Goal: Answer question/provide support

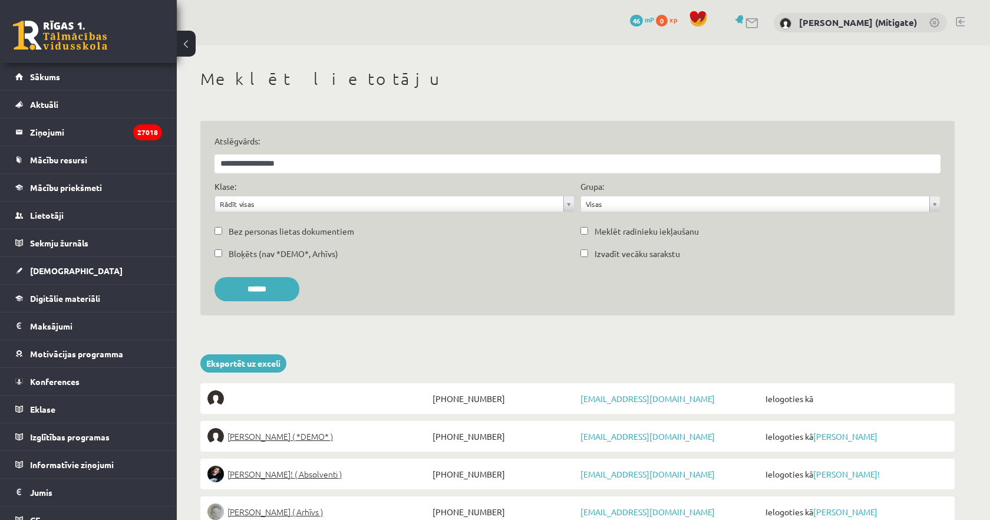
type input "**********"
click at [215, 277] on input "******" at bounding box center [257, 289] width 85 height 24
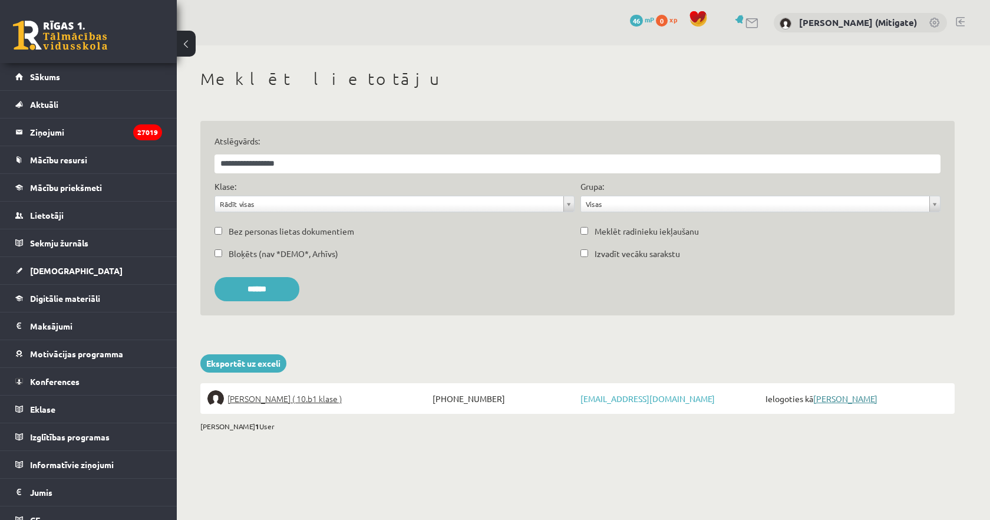
click at [862, 400] on link "[PERSON_NAME]" at bounding box center [845, 398] width 64 height 11
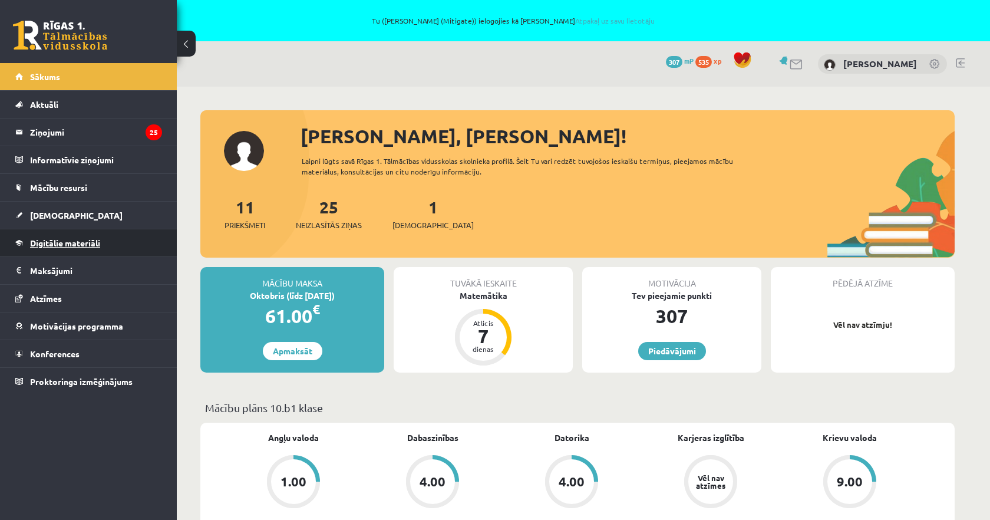
click at [95, 242] on span "Digitālie materiāli" at bounding box center [65, 243] width 70 height 11
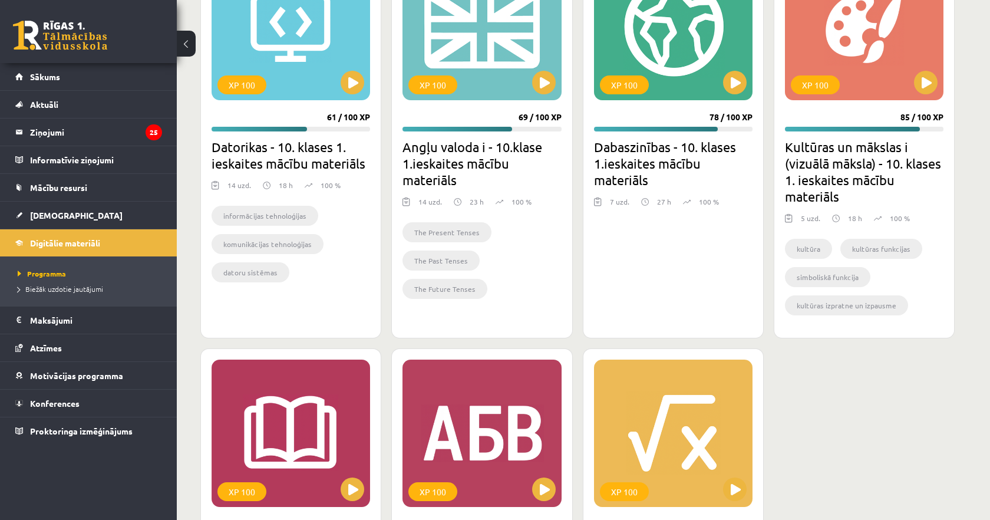
scroll to position [734, 0]
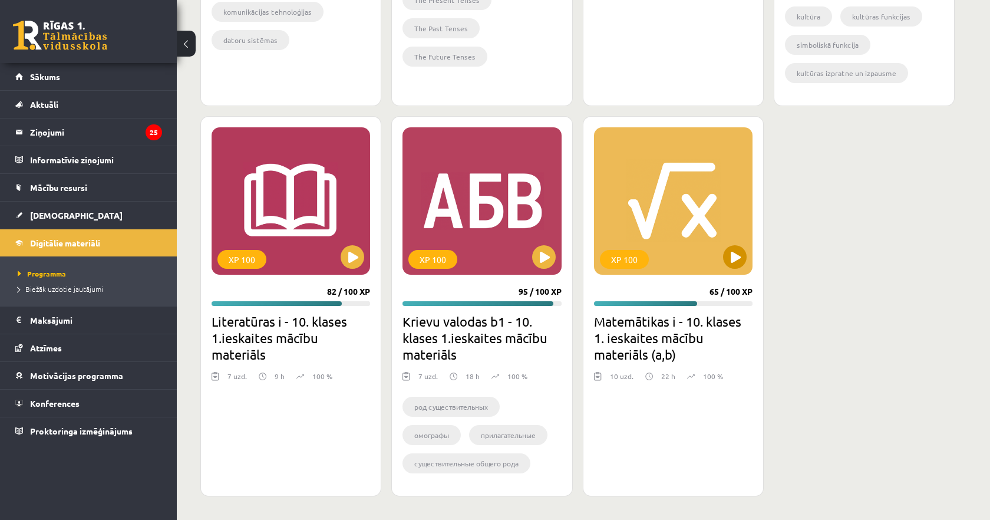
click at [657, 219] on div "XP 100" at bounding box center [673, 200] width 159 height 147
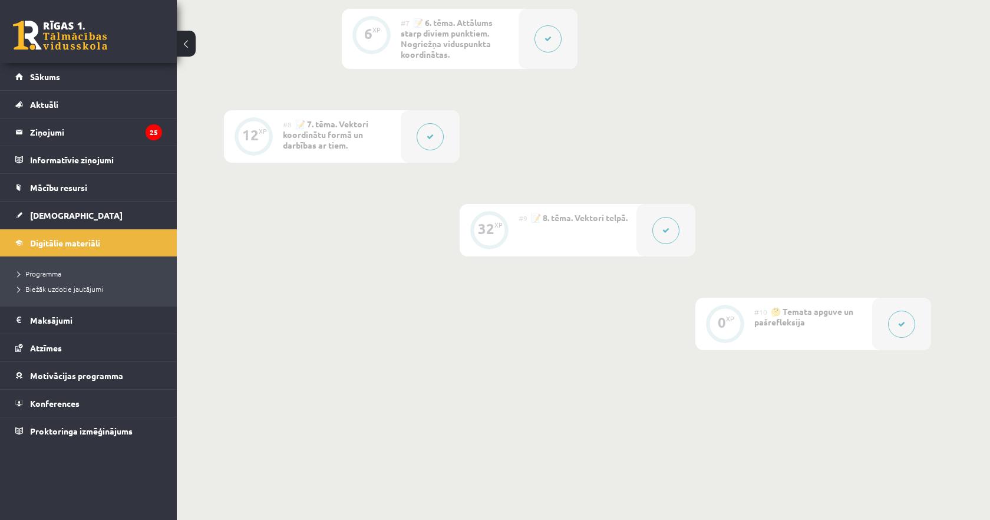
scroll to position [913, 0]
click at [902, 330] on button at bounding box center [901, 322] width 27 height 27
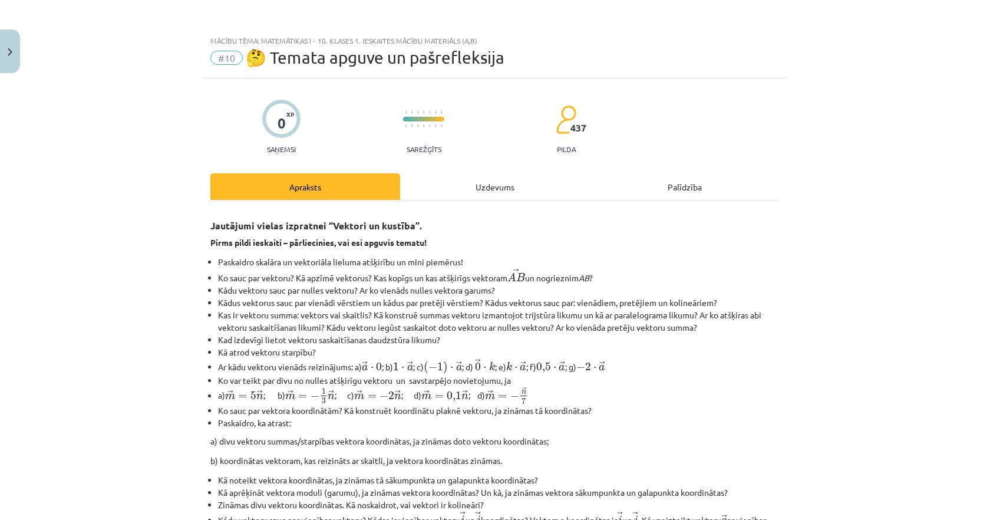
click at [477, 187] on div "Uzdevums" at bounding box center [495, 186] width 190 height 27
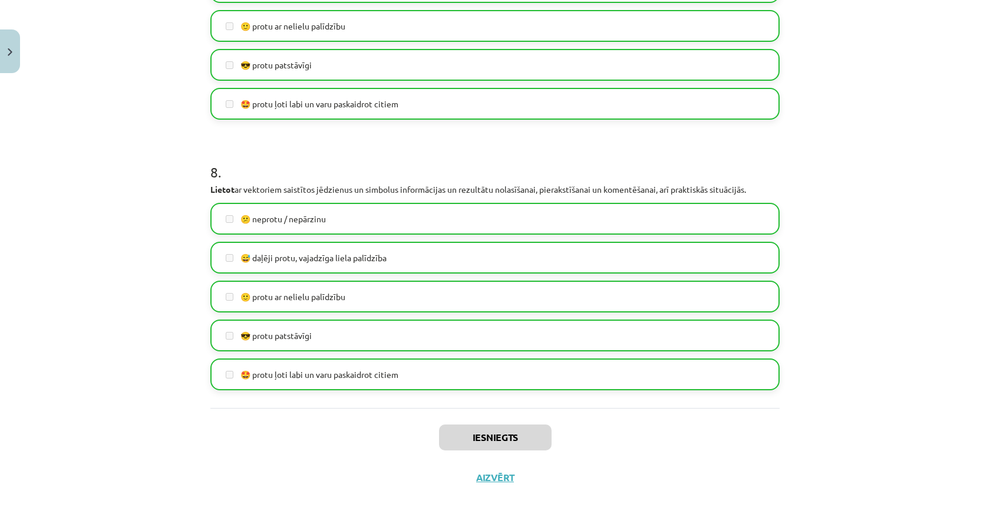
scroll to position [2112, 0]
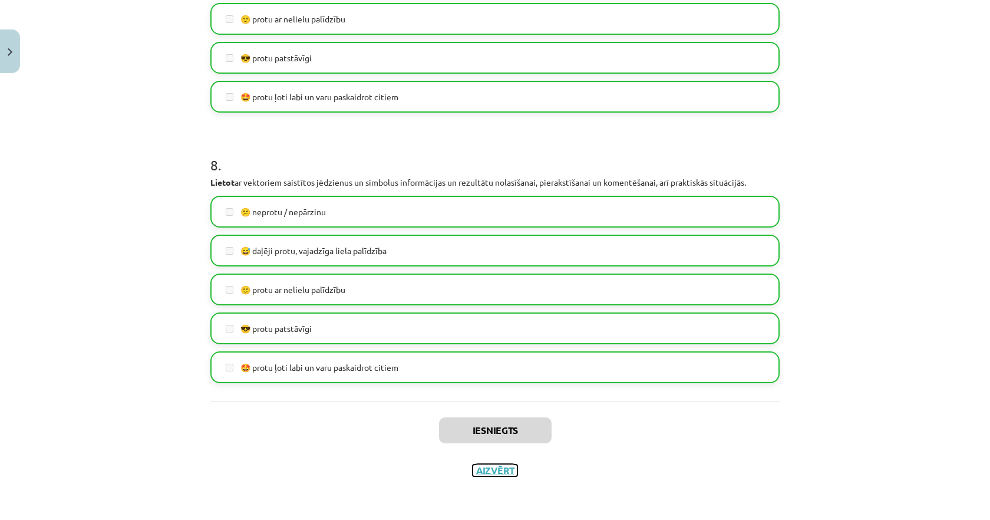
click at [499, 472] on button "Aizvērt" at bounding box center [495, 470] width 45 height 12
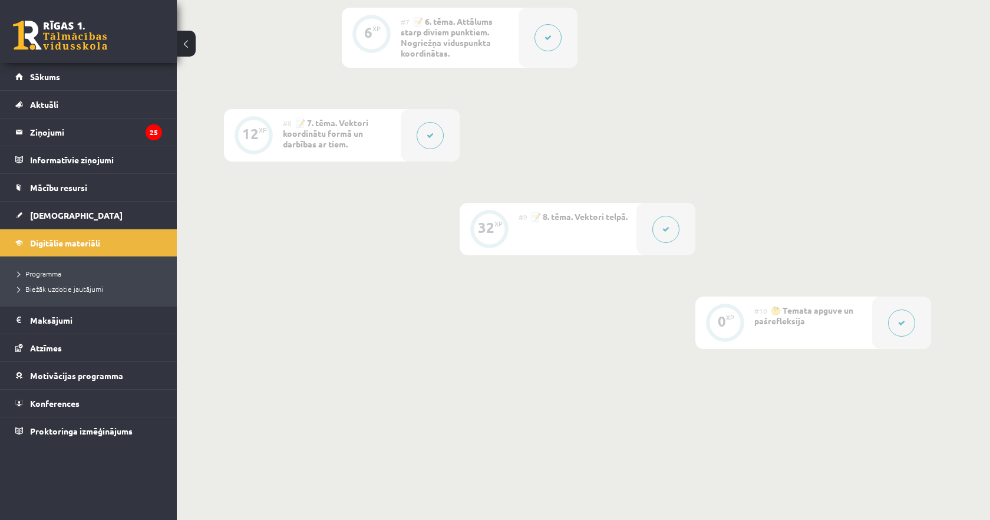
click at [665, 234] on button at bounding box center [665, 229] width 27 height 27
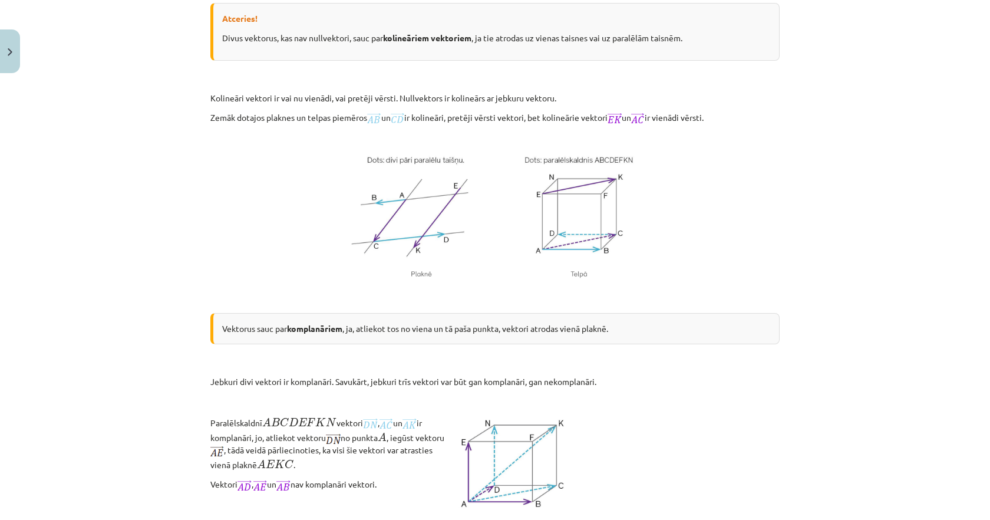
scroll to position [0, 0]
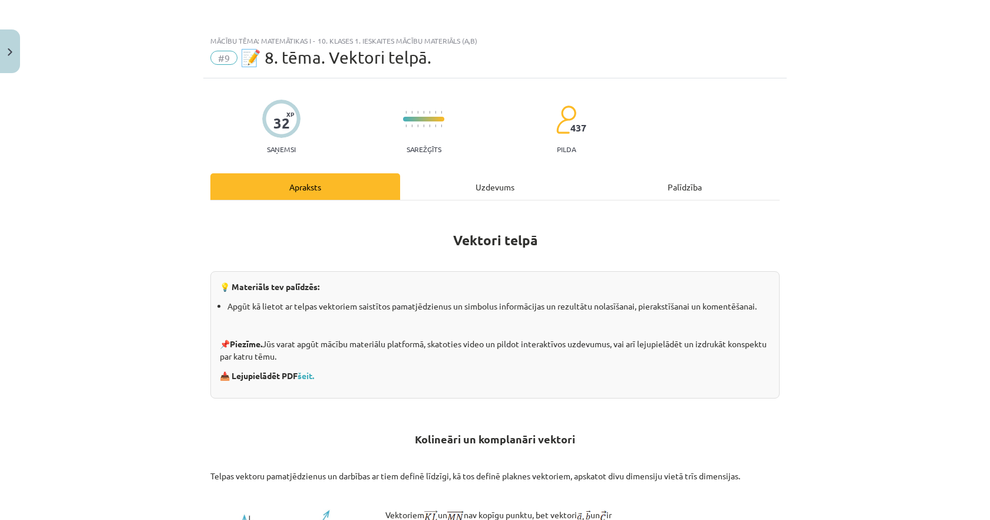
click at [496, 193] on div "Uzdevums" at bounding box center [495, 186] width 190 height 27
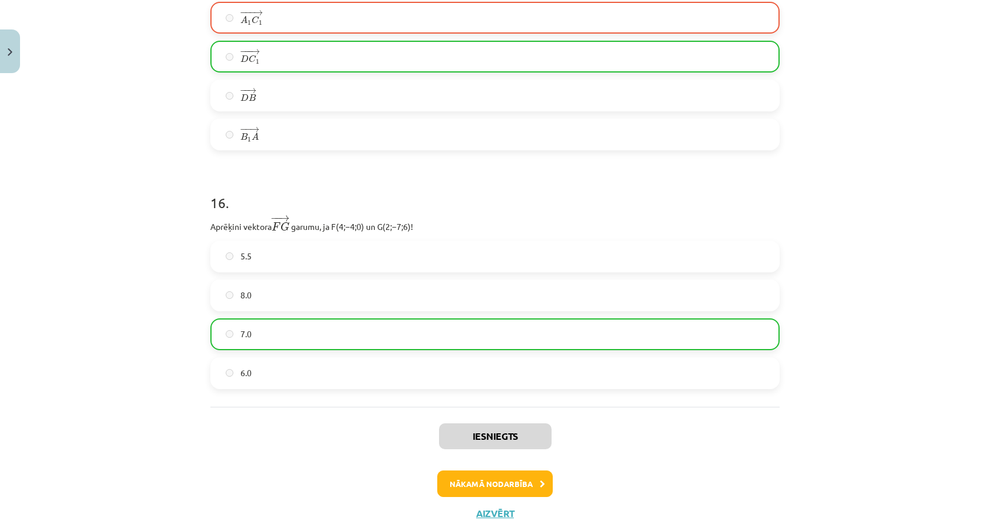
scroll to position [5083, 0]
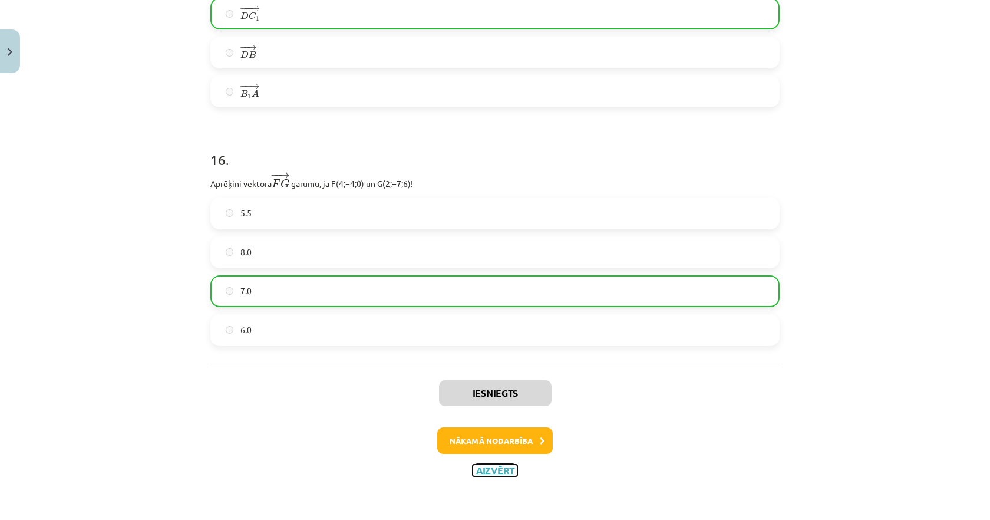
click at [504, 474] on button "Aizvērt" at bounding box center [495, 470] width 45 height 12
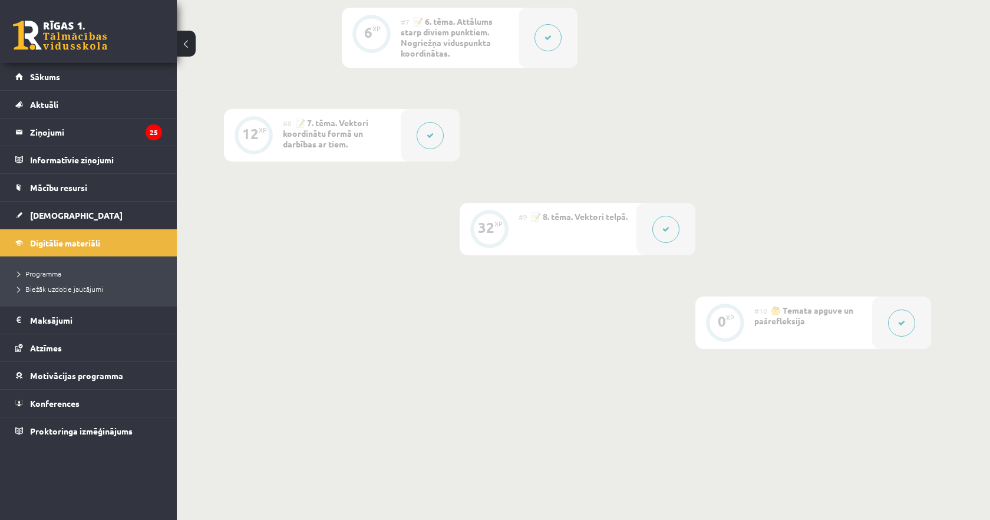
click at [912, 316] on button at bounding box center [901, 322] width 27 height 27
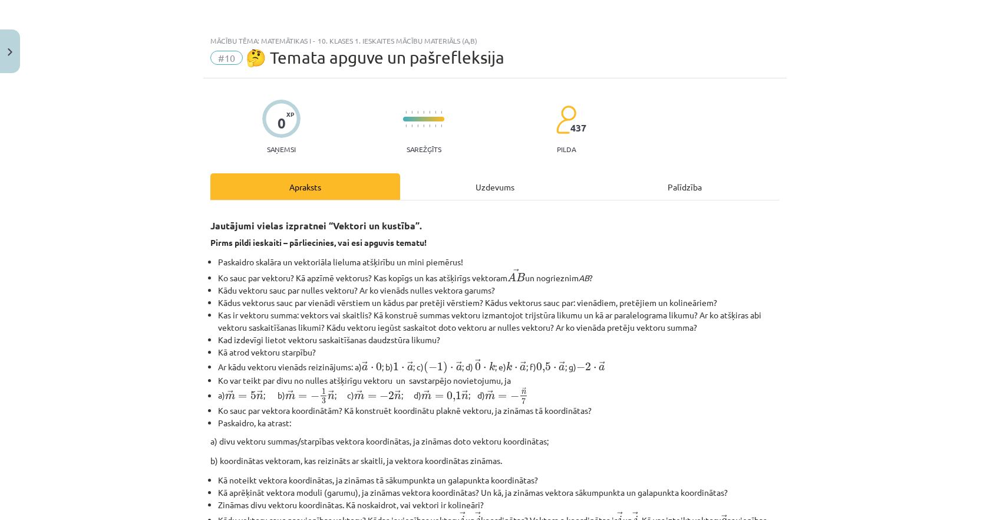
click at [486, 187] on div "Uzdevums" at bounding box center [495, 186] width 190 height 27
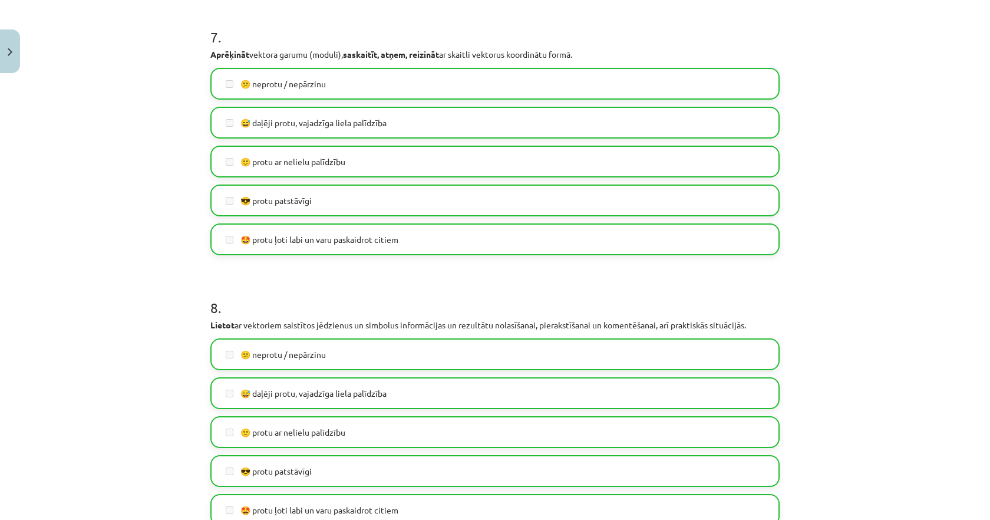
scroll to position [2112, 0]
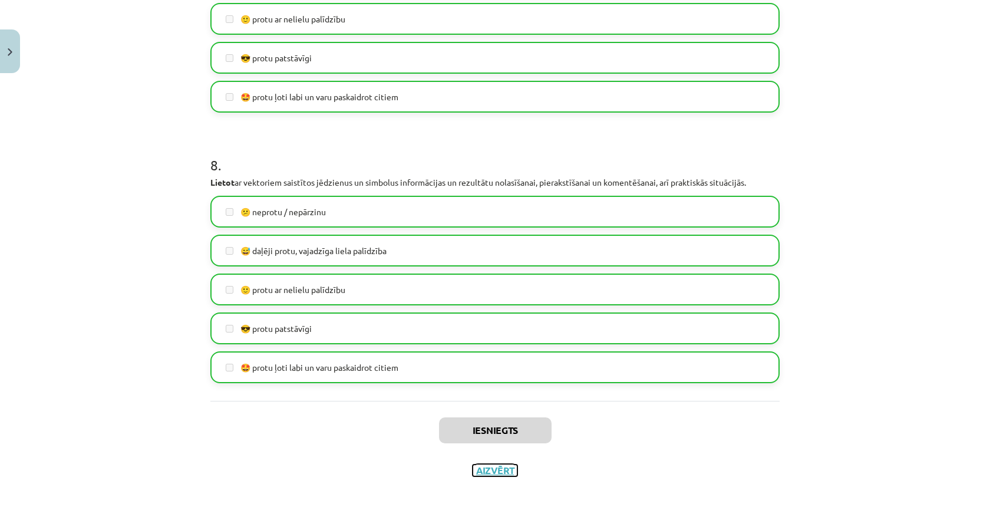
click at [492, 473] on button "Aizvērt" at bounding box center [495, 470] width 45 height 12
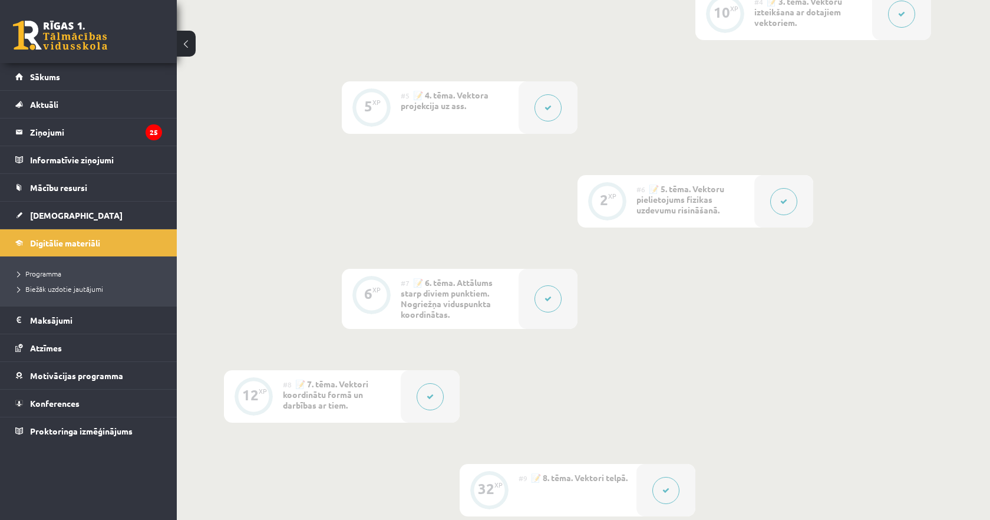
scroll to position [0, 0]
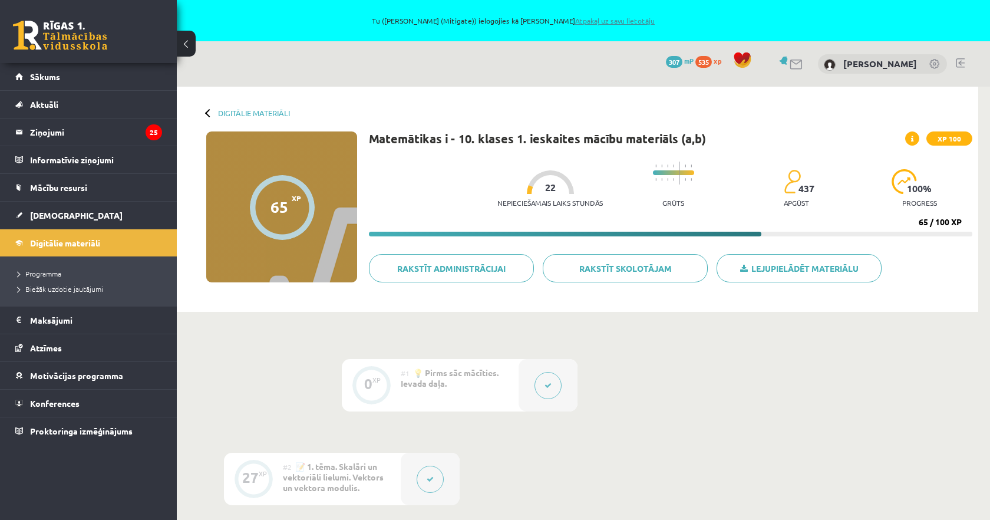
click at [626, 19] on link "Atpakaļ uz savu lietotāju" at bounding box center [615, 20] width 80 height 9
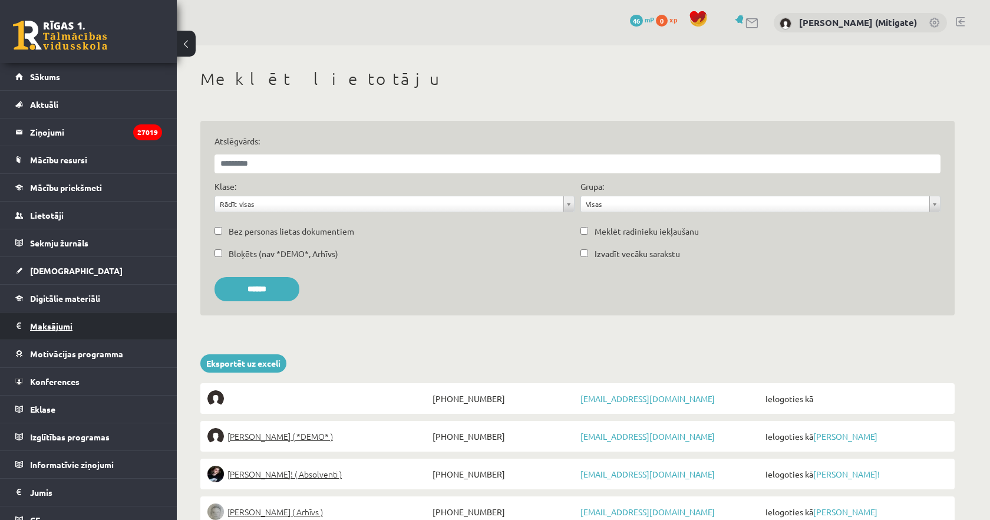
click at [62, 313] on legend "Maksājumi 0" at bounding box center [96, 325] width 132 height 27
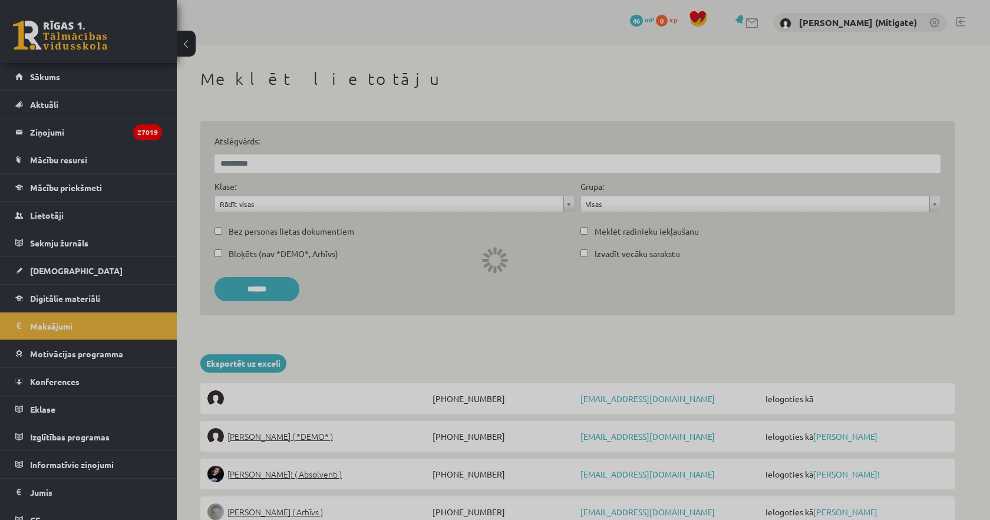
click at [62, 300] on div at bounding box center [495, 260] width 990 height 520
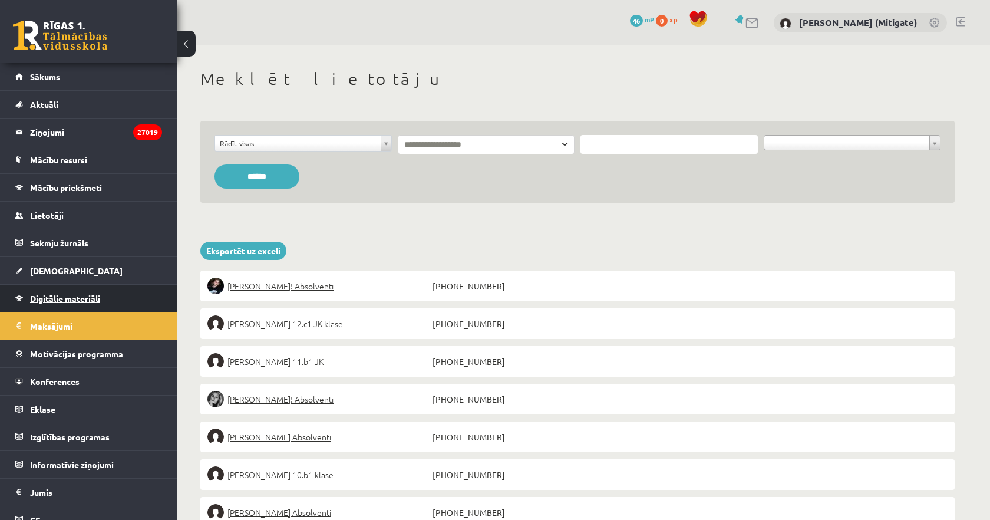
click at [58, 299] on span "Digitālie materiāli" at bounding box center [65, 298] width 70 height 11
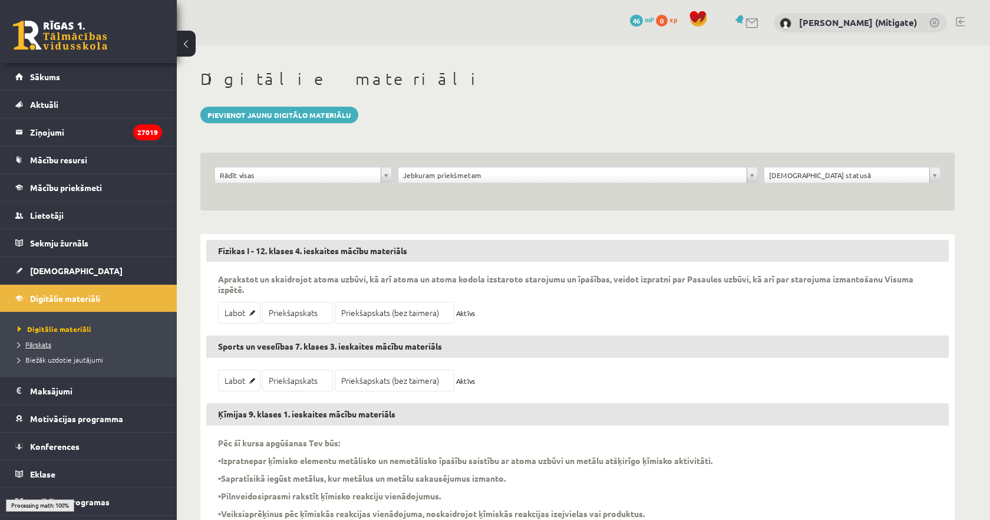
click at [43, 344] on span "Pārskats" at bounding box center [35, 343] width 34 height 9
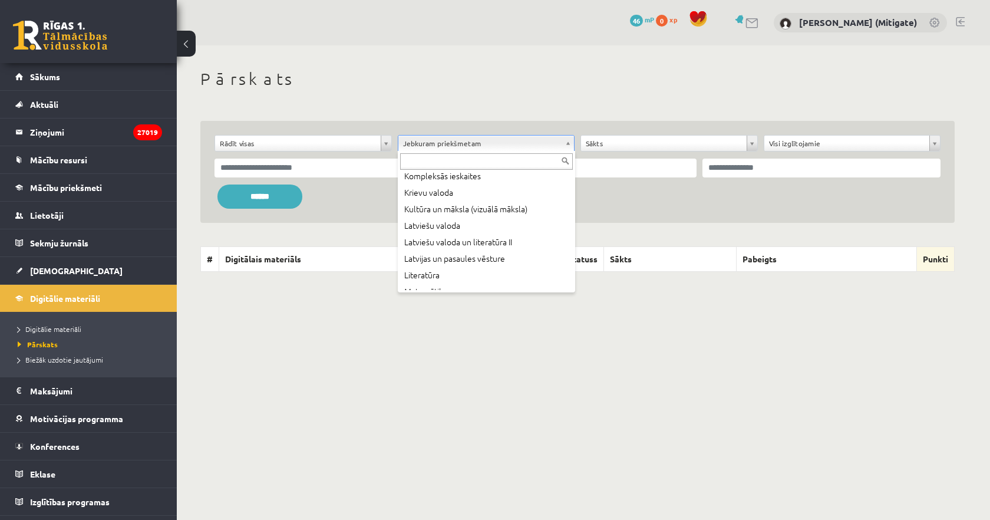
scroll to position [285, 0]
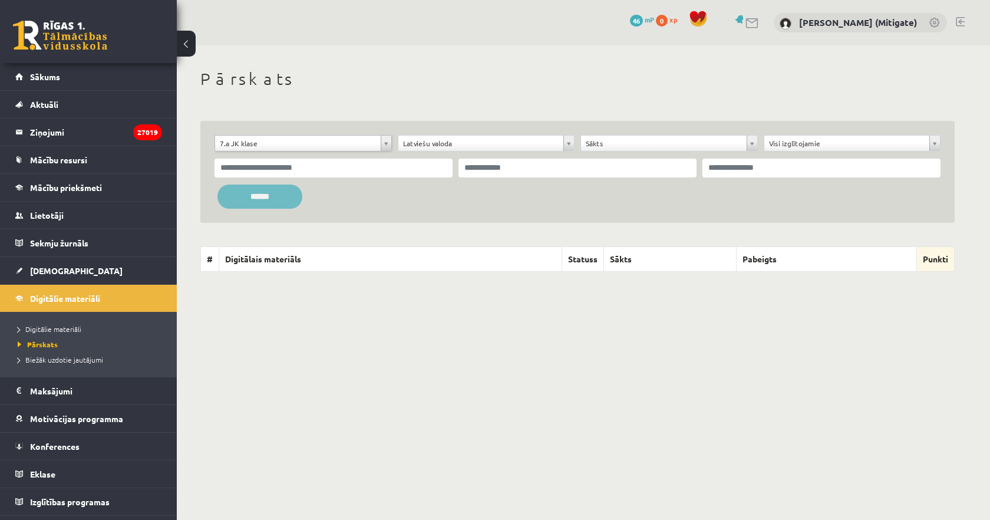
click at [258, 193] on input "******" at bounding box center [259, 196] width 85 height 24
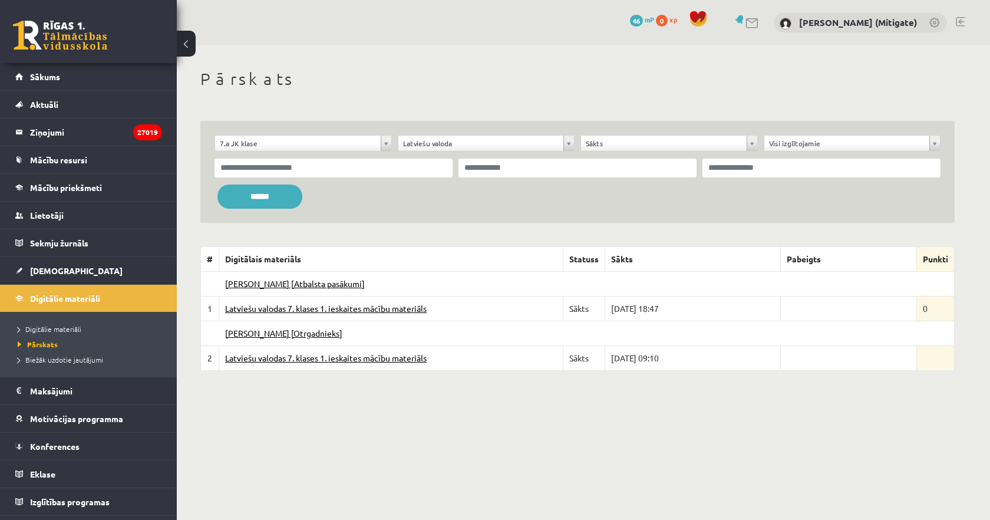
click at [288, 307] on link "Latviešu valodas 7. klases 1. ieskaites mācību materiāls" at bounding box center [326, 308] width 202 height 11
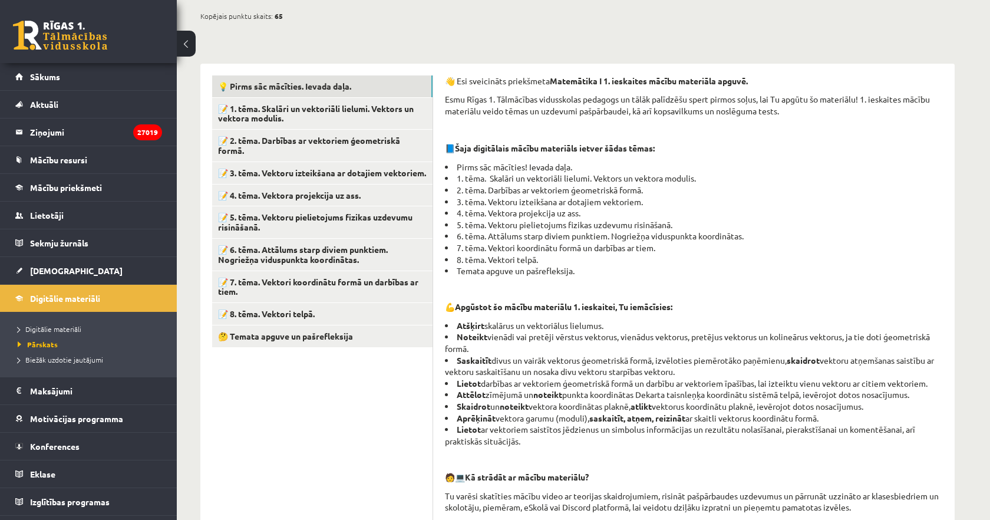
scroll to position [220, 0]
click at [280, 332] on link "🤔 Temata apguve un pašrefleksija" at bounding box center [322, 336] width 220 height 22
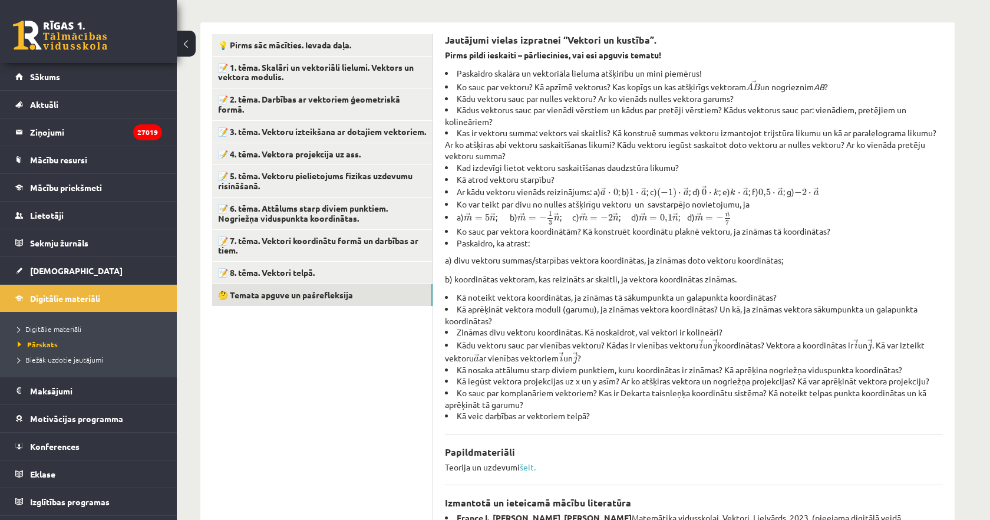
scroll to position [252, 0]
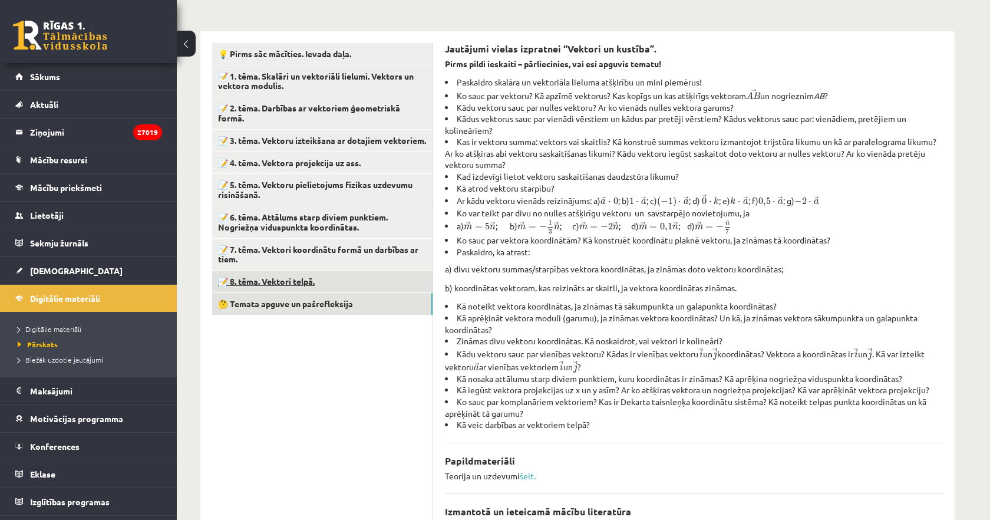
click at [304, 271] on link "📝 8. tēma. Vektori telpā." at bounding box center [322, 282] width 220 height 22
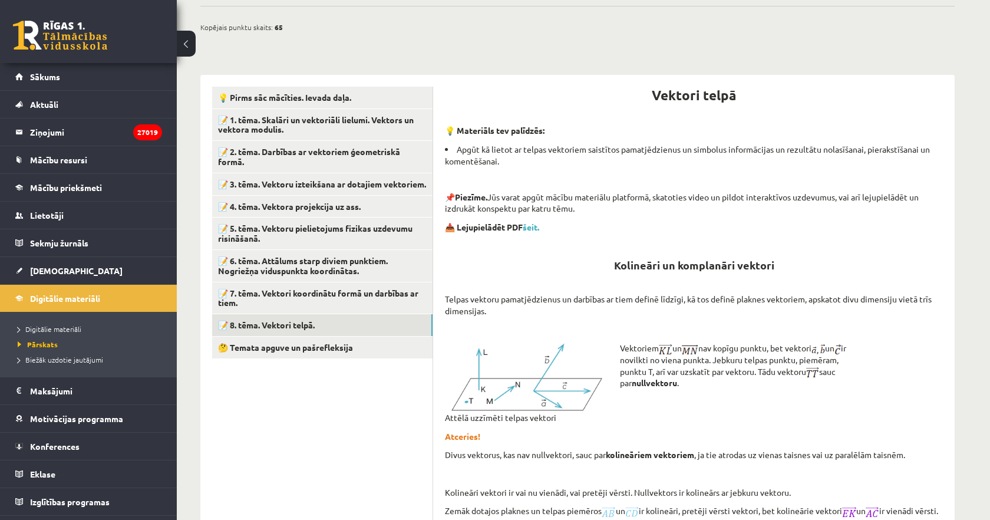
scroll to position [0, 0]
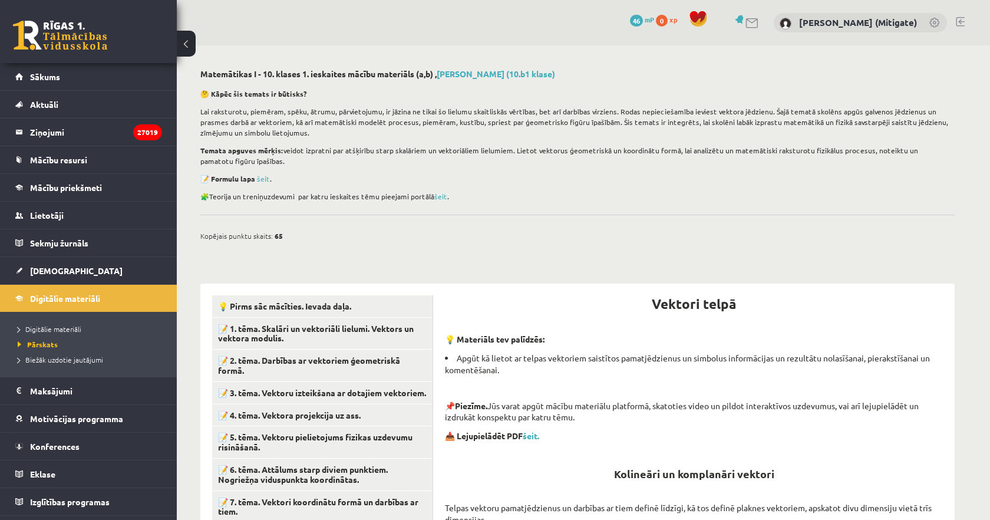
click at [760, 19] on link at bounding box center [753, 23] width 14 height 10
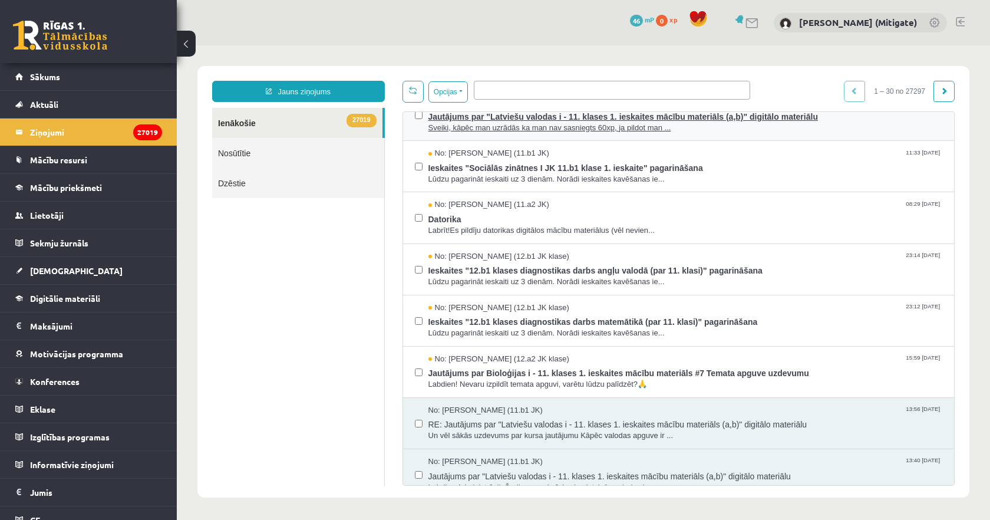
scroll to position [62, 0]
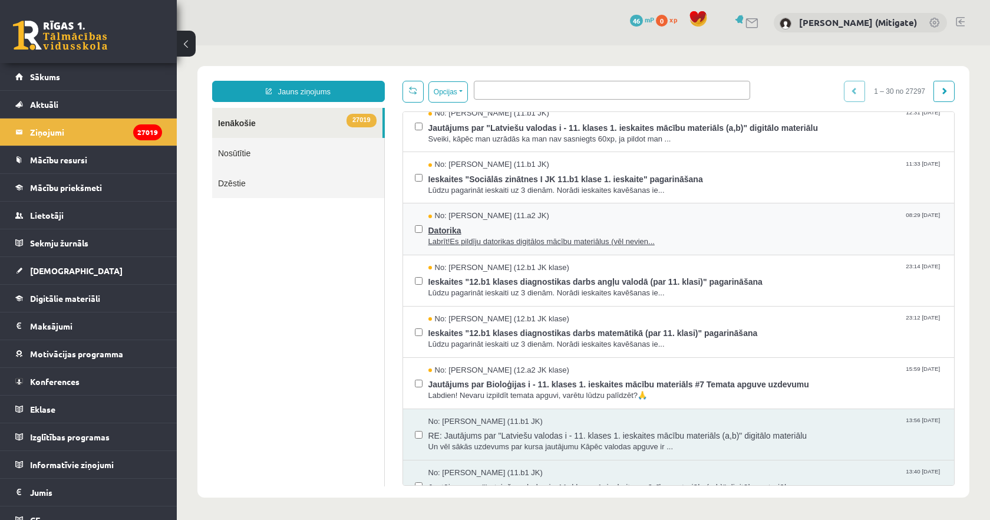
click at [529, 240] on span "Labrīt!Es pildīju datorikas digitālos mācību materiālus (vēl nevien..." at bounding box center [685, 241] width 514 height 11
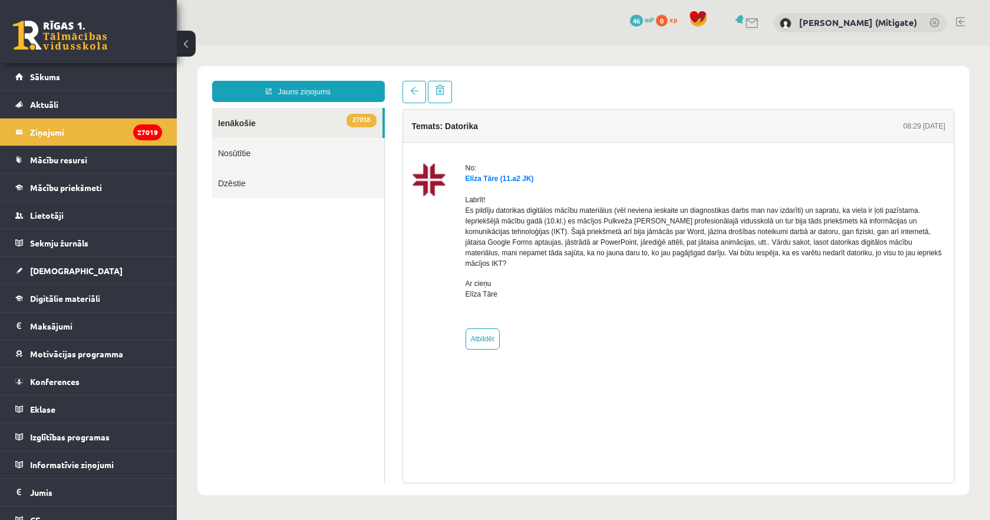
scroll to position [0, 0]
click at [408, 94] on link at bounding box center [415, 92] width 24 height 22
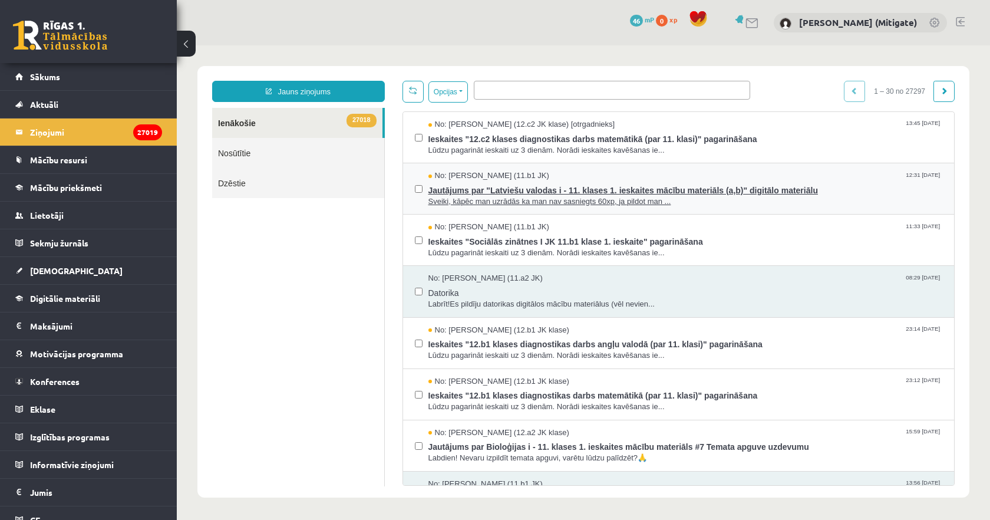
click at [590, 185] on span "Jautājums par "Latviešu valodas i - 11. klases 1. ieskaites mācību materiāls (a…" at bounding box center [685, 189] width 514 height 15
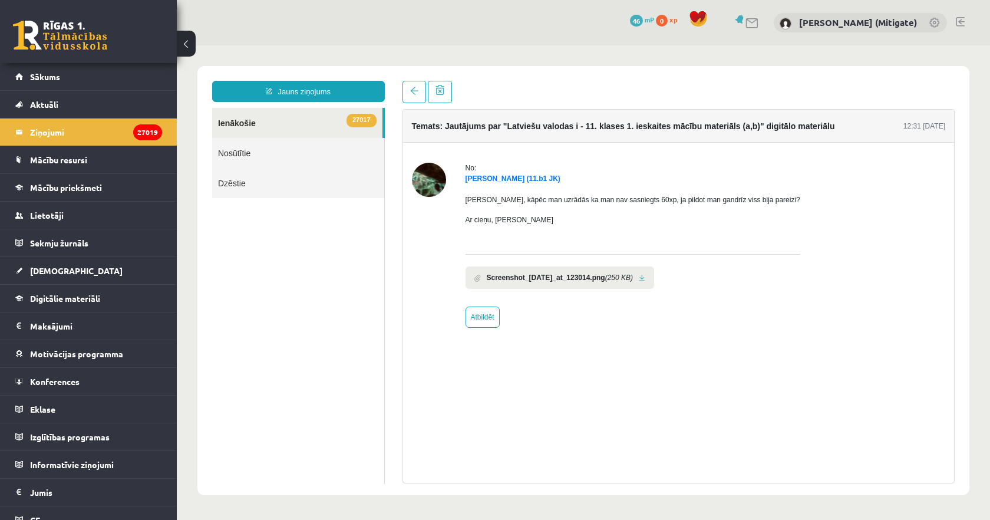
click at [645, 277] on link at bounding box center [642, 278] width 6 height 8
drag, startPoint x: 462, startPoint y: 180, endPoint x: 510, endPoint y: 176, distance: 47.9
click at [510, 176] on div "No: Marta Cekula (11.b1 JK) Sveiki, kāpēc man uzrādās ka man nav sasniegts 60xp…" at bounding box center [679, 245] width 534 height 165
copy link "Marta Cekula"
click at [32, 216] on span "Lietotāji" at bounding box center [47, 215] width 34 height 11
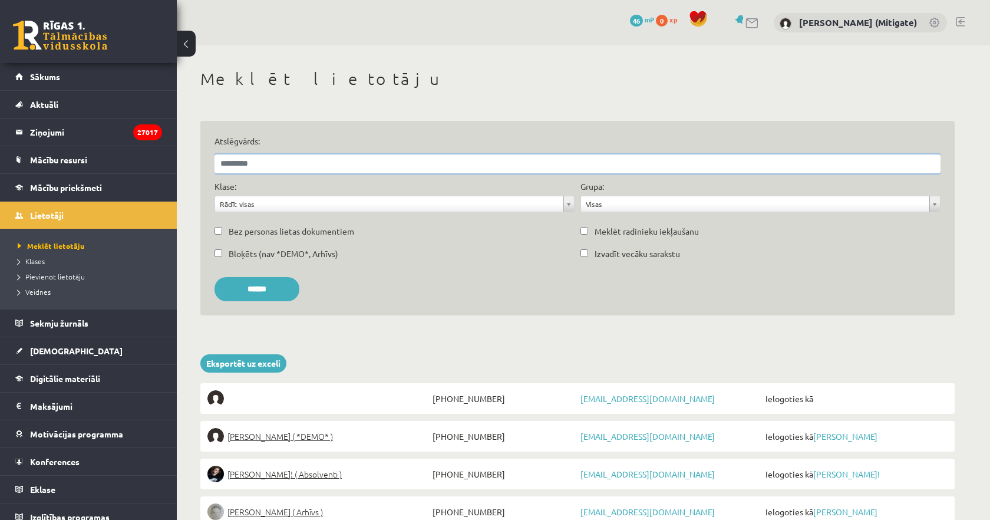
click at [232, 157] on input "Atslēgvārds:" at bounding box center [578, 163] width 726 height 19
paste input "**********"
type input "**********"
click at [215, 277] on input "******" at bounding box center [257, 289] width 85 height 24
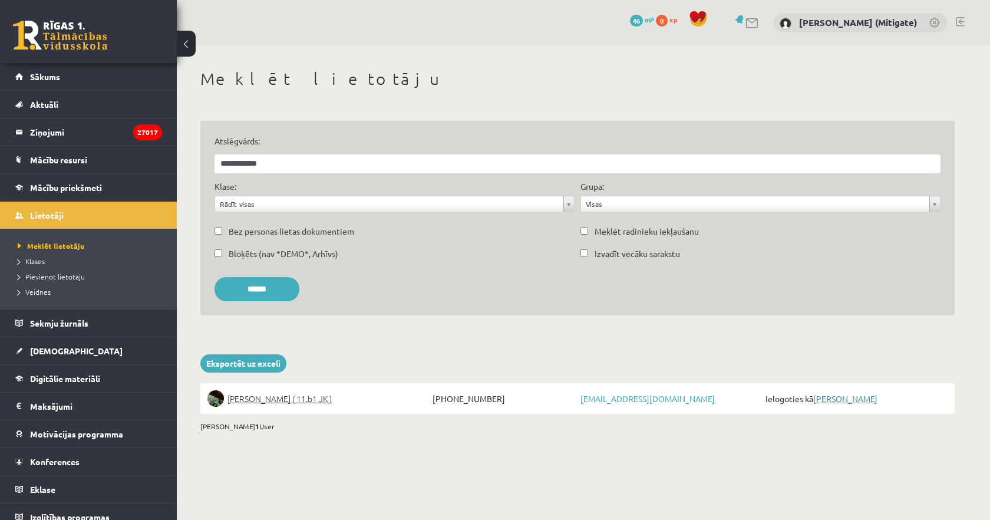
click at [835, 397] on link "[PERSON_NAME]" at bounding box center [845, 398] width 64 height 11
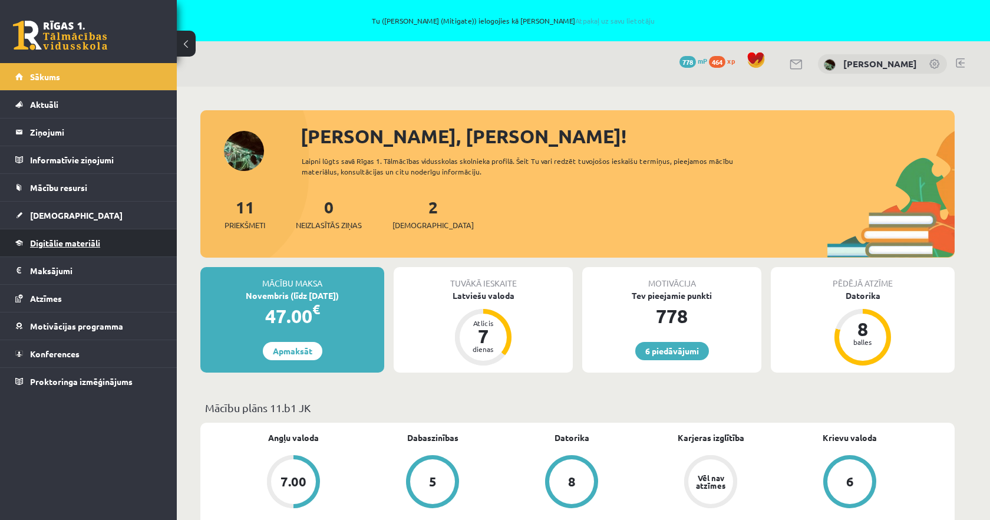
click at [71, 245] on span "Digitālie materiāli" at bounding box center [65, 243] width 70 height 11
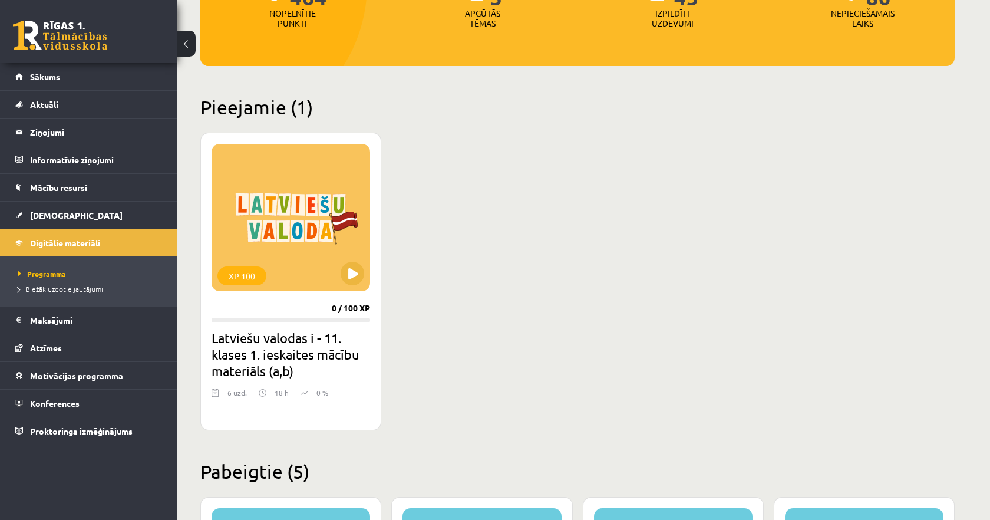
scroll to position [246, 0]
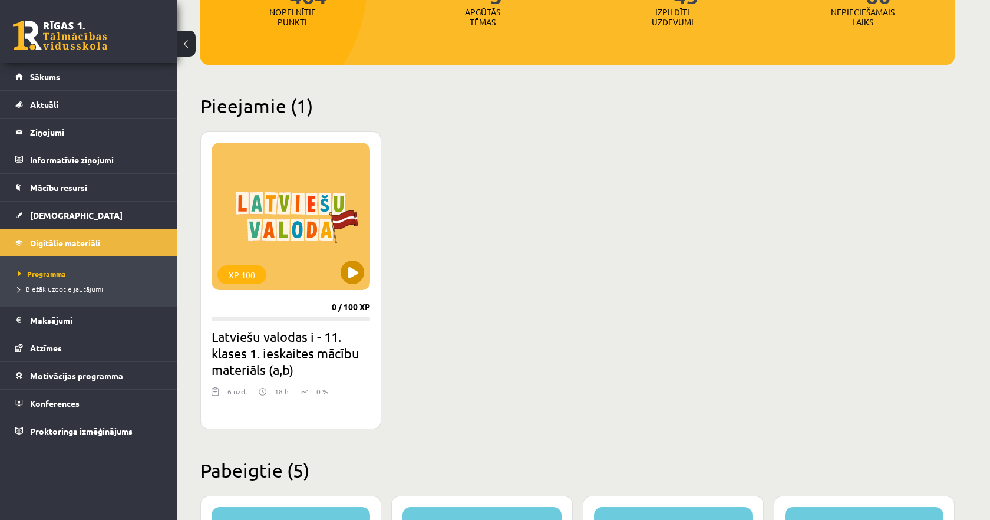
click at [292, 218] on div "XP 100" at bounding box center [291, 216] width 159 height 147
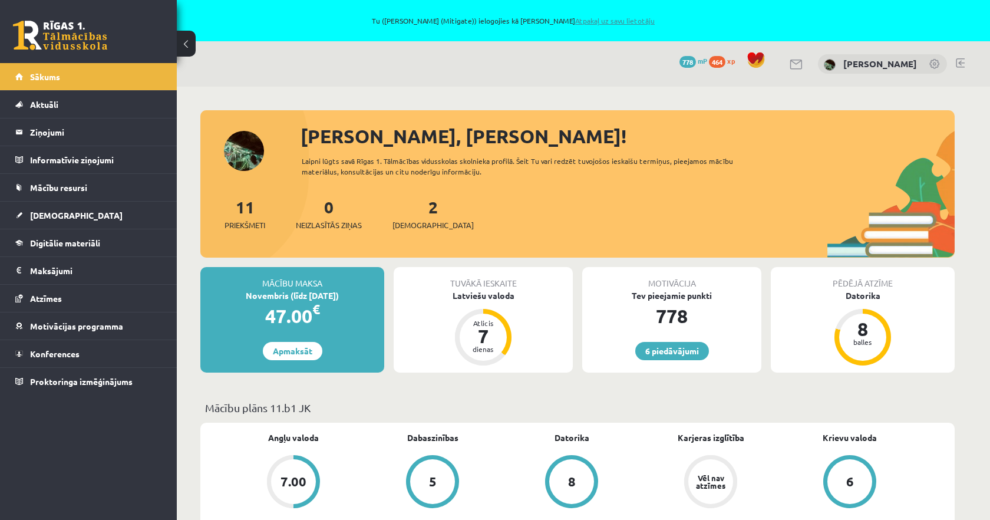
click at [591, 18] on link "Atpakaļ uz savu lietotāju" at bounding box center [615, 20] width 80 height 9
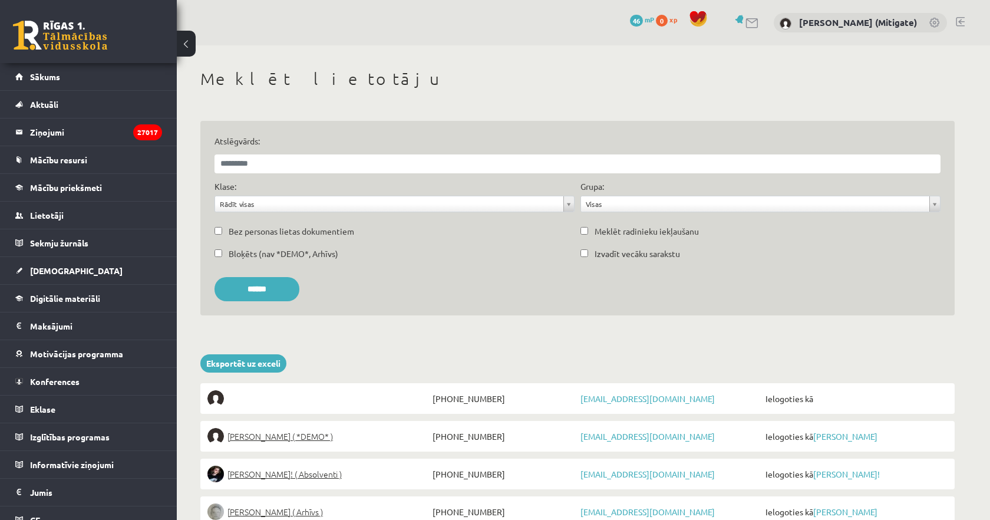
click at [760, 28] on link at bounding box center [753, 23] width 14 height 10
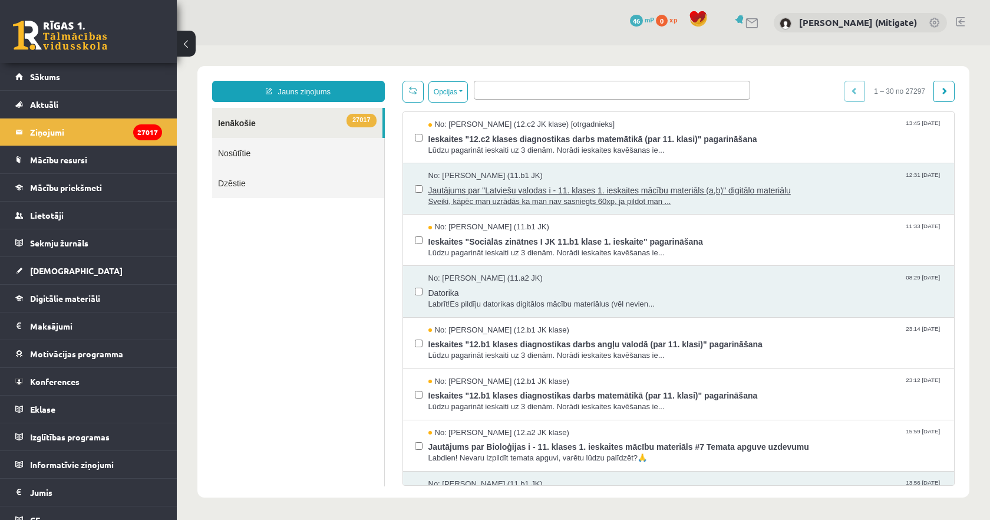
click at [614, 196] on span "Sveiki, kāpēc man uzrādās ka man nav sasniegts 60xp, ja pildot man ..." at bounding box center [685, 201] width 514 height 11
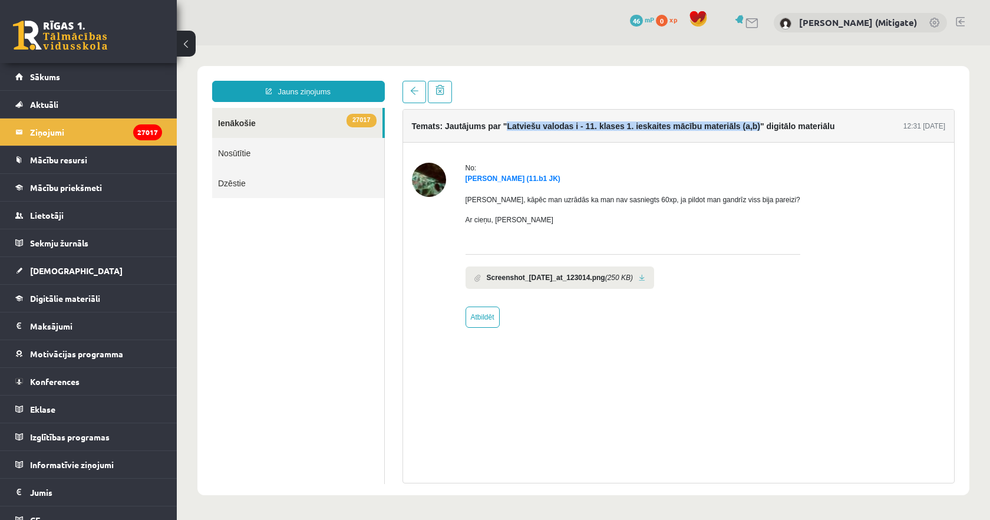
drag, startPoint x: 510, startPoint y: 126, endPoint x: 769, endPoint y: 127, distance: 259.3
click at [769, 127] on h4 "Temats: Jautājums par "Latviešu valodas i - 11. klases 1. ieskaites mācību mate…" at bounding box center [623, 125] width 423 height 9
copy h4 "Latviešu valodas i - 11. klases 1. ieskaites mācību materiāls (a,b)"
click at [510, 180] on link "Marta Cekula (11.b1 JK)" at bounding box center [513, 178] width 95 height 8
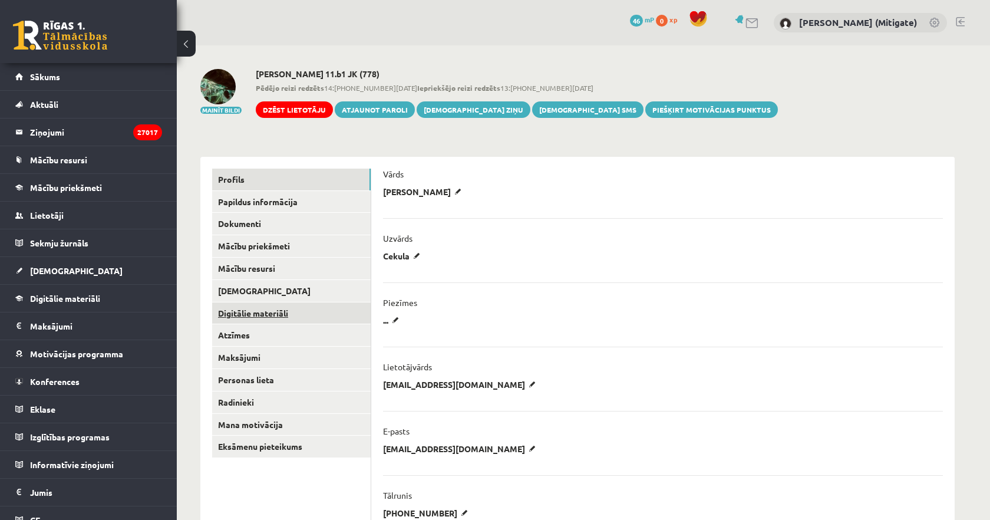
click at [275, 309] on link "Digitālie materiāli" at bounding box center [291, 313] width 159 height 22
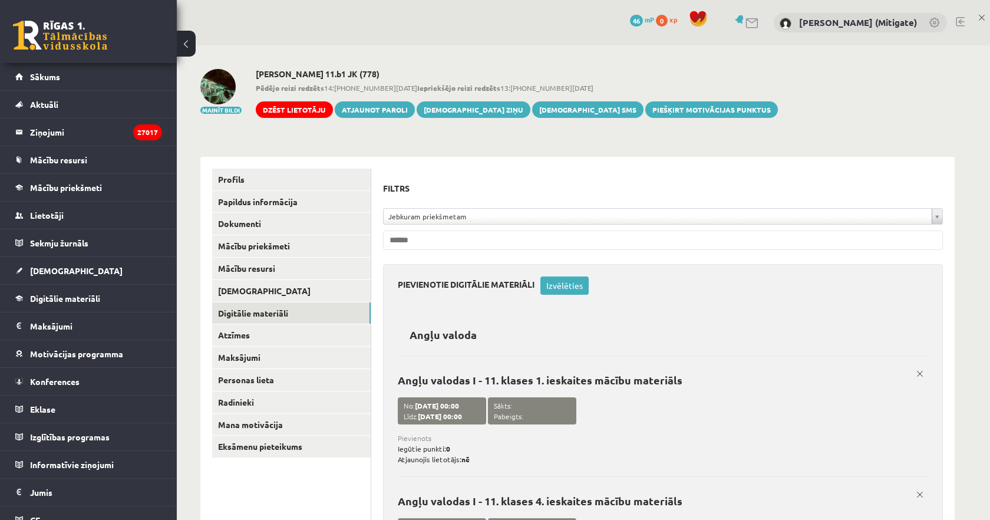
scroll to position [2769, 0]
